Goal: Task Accomplishment & Management: Manage account settings

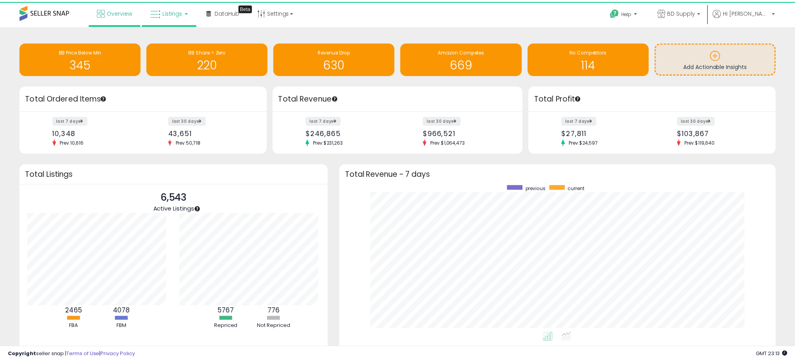
scroll to position [392217, 391945]
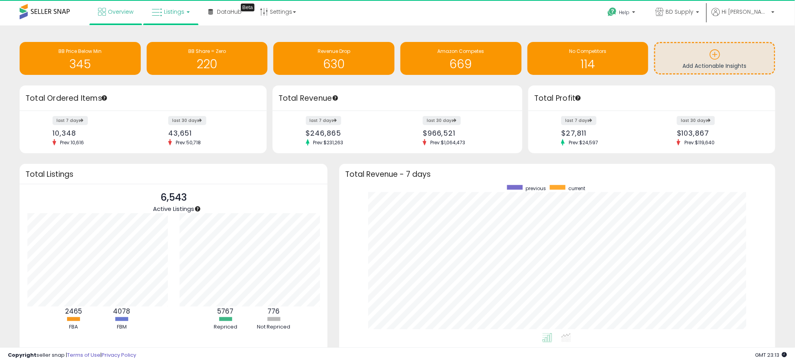
click at [181, 9] on span "Listings" at bounding box center [174, 12] width 20 height 8
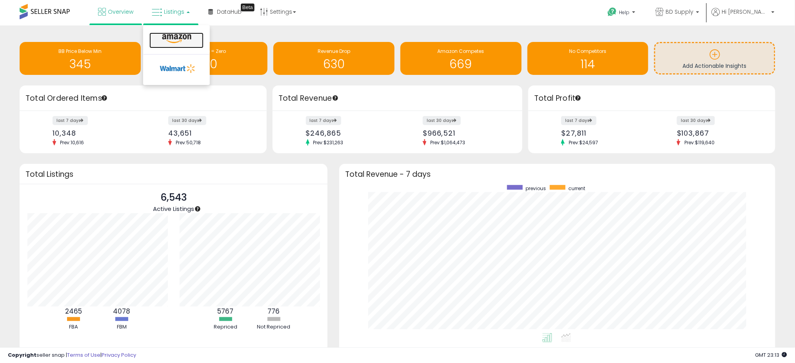
click at [174, 40] on icon at bounding box center [177, 39] width 34 height 10
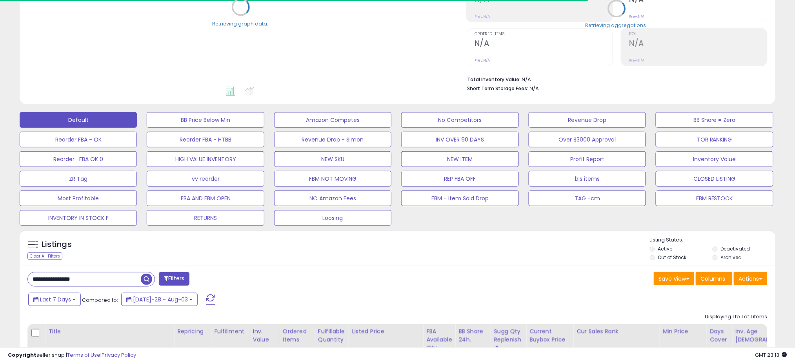
scroll to position [209, 0]
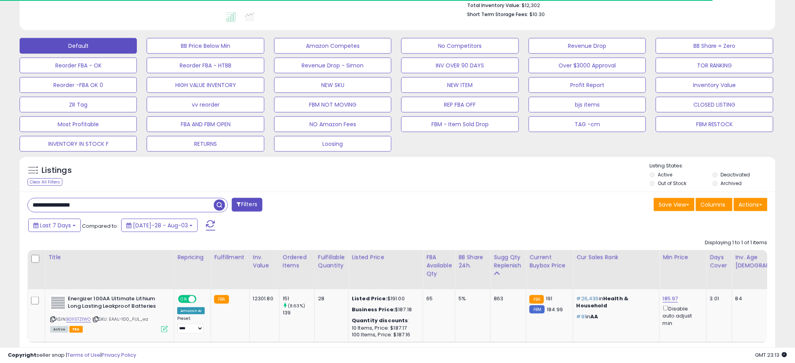
drag, startPoint x: 94, startPoint y: 209, endPoint x: 11, endPoint y: 203, distance: 83.8
click at [11, 203] on div "**********" at bounding box center [397, 104] width 787 height 560
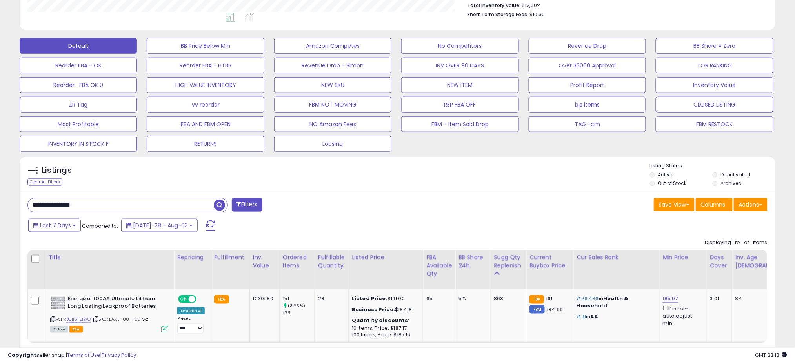
scroll to position [161, 439]
paste input "text"
type input "**********"
click at [217, 205] on span "button" at bounding box center [219, 205] width 11 height 11
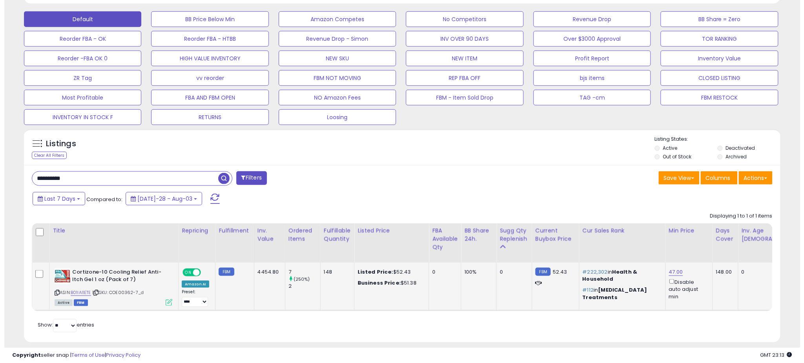
scroll to position [252, 0]
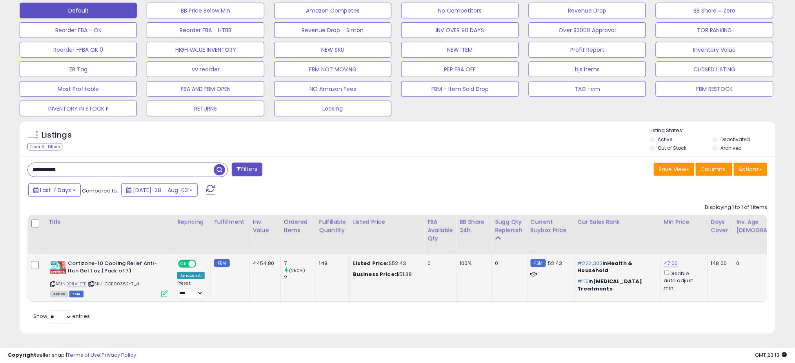
click at [165, 291] on icon at bounding box center [164, 294] width 7 height 7
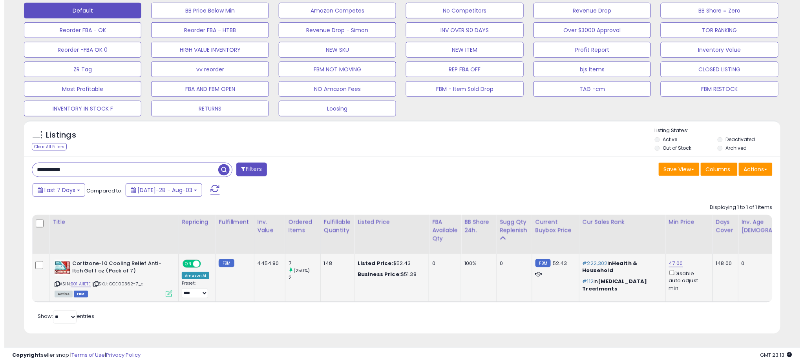
scroll to position [161, 443]
